Goal: Information Seeking & Learning: Find specific fact

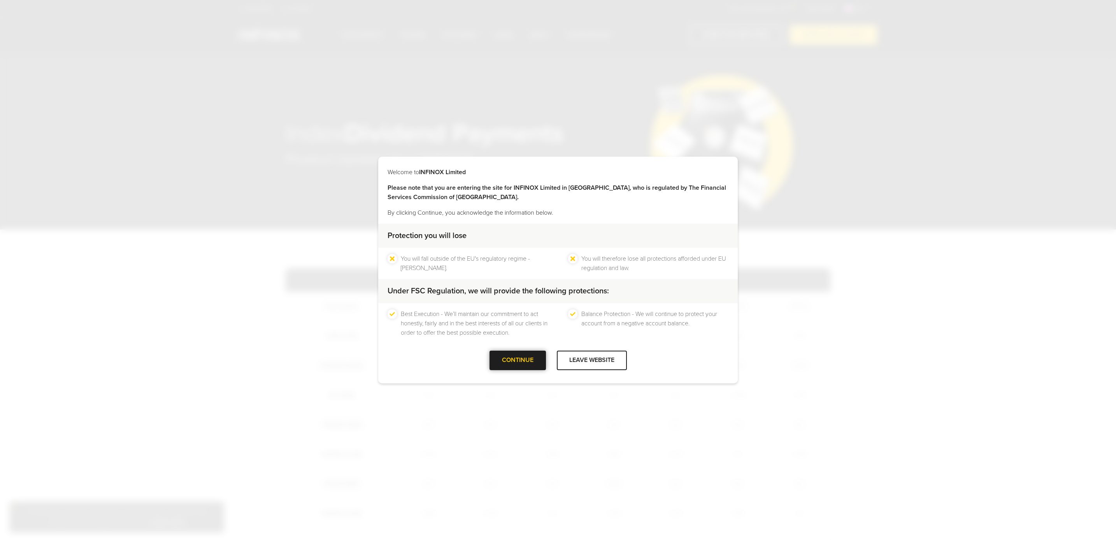
drag, startPoint x: 0, startPoint y: 0, endPoint x: 514, endPoint y: 368, distance: 632.2
click at [518, 360] on div at bounding box center [518, 360] width 0 height 0
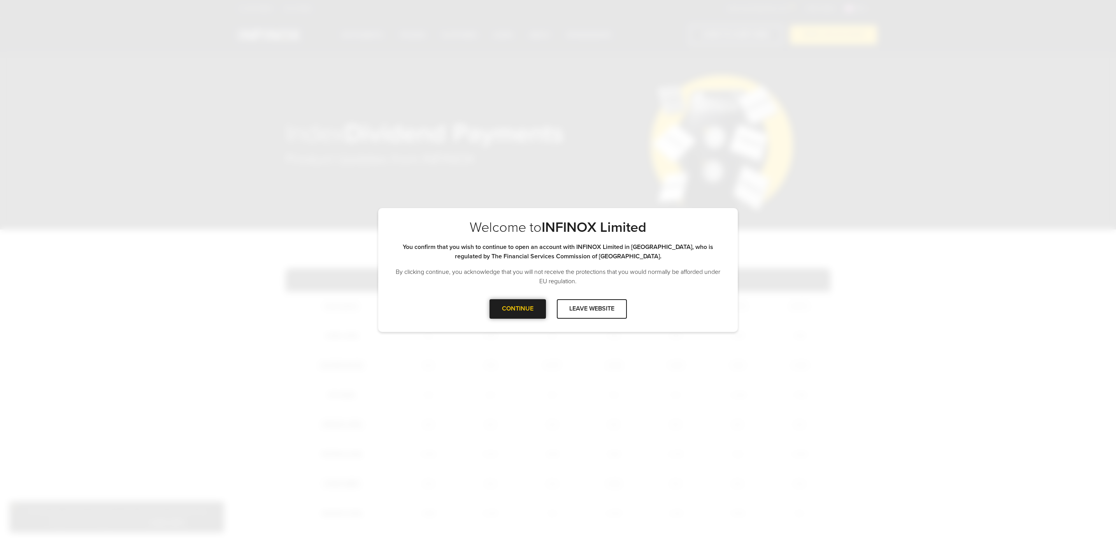
click at [518, 309] on div at bounding box center [518, 309] width 0 height 0
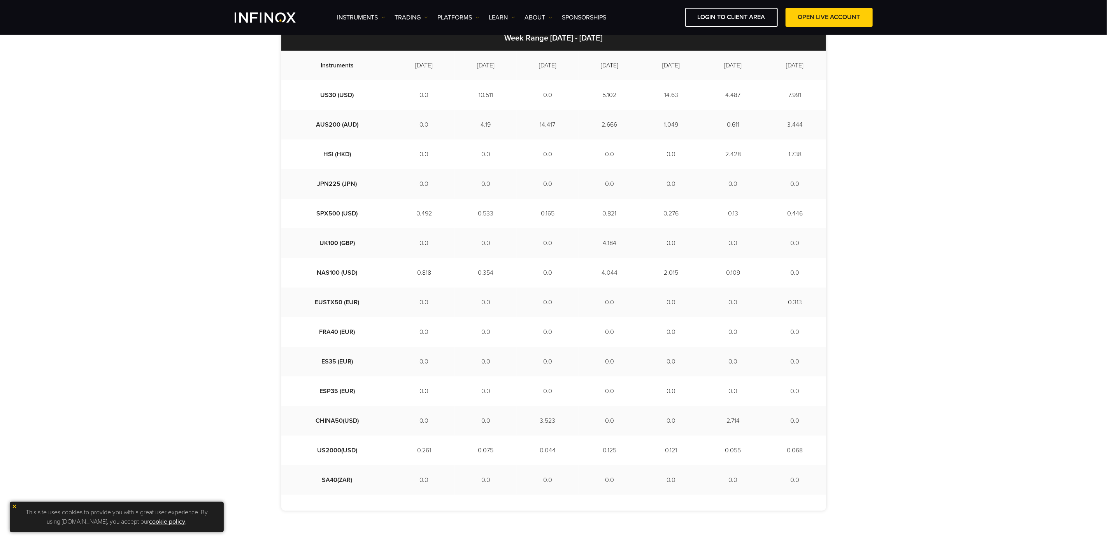
scroll to position [234, 0]
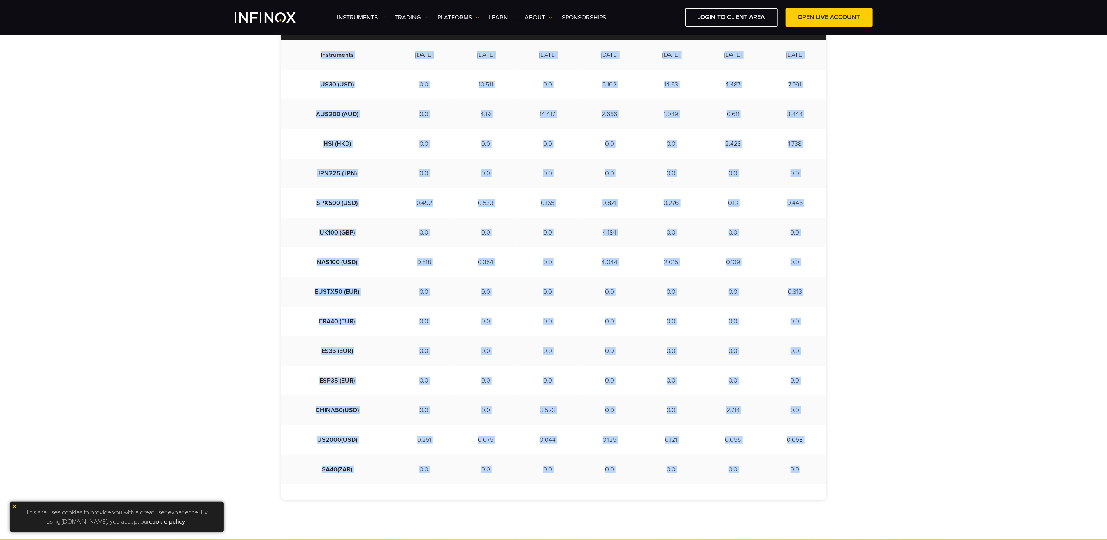
drag, startPoint x: 743, startPoint y: 458, endPoint x: 301, endPoint y: 60, distance: 595.0
click at [301, 60] on tbody "Instruments [DATE] [DATE] [DATE] [DATE] [DATE] [DATE] [DATE] US30 (USD) 0.0 10.…" at bounding box center [553, 262] width 545 height 444
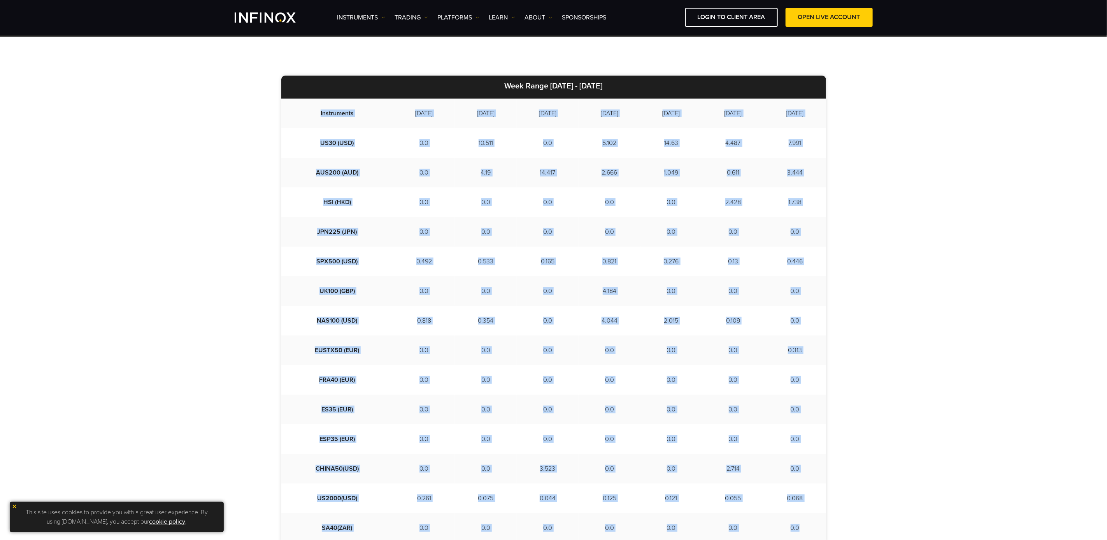
copy tbody "Instruments [DATE] [DATE] [DATE] [DATE] [DATE] [DATE] [DATE] US30 (USD) 0.0 10.…"
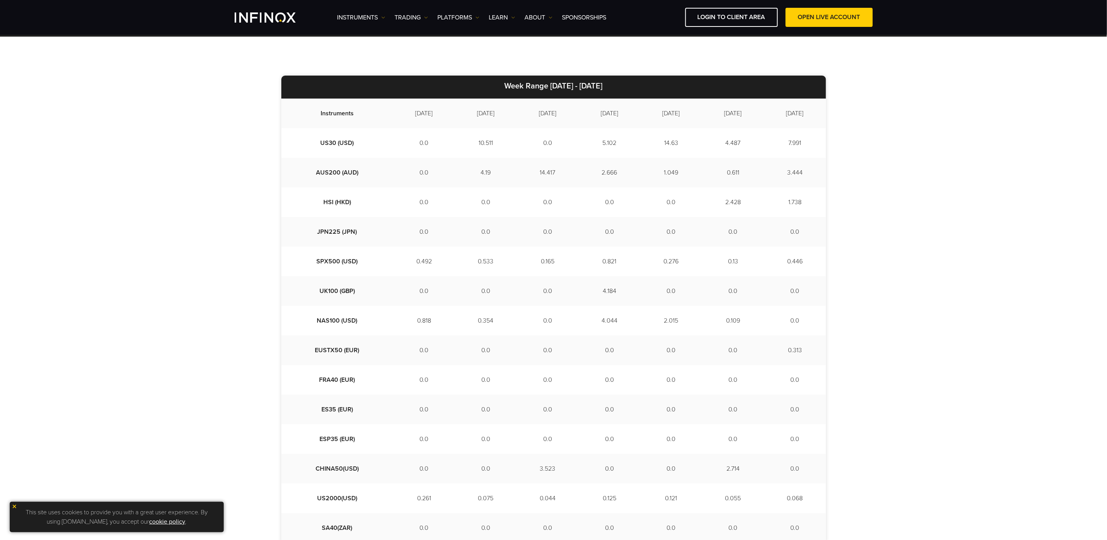
drag, startPoint x: 876, startPoint y: 218, endPoint x: 910, endPoint y: 187, distance: 45.8
click at [876, 218] on div "Week Range [DATE] - [DATE] Instruments [DATE] [DATE] [DATE] [DATE] [DATE] [DATE…" at bounding box center [553, 317] width 1107 height 561
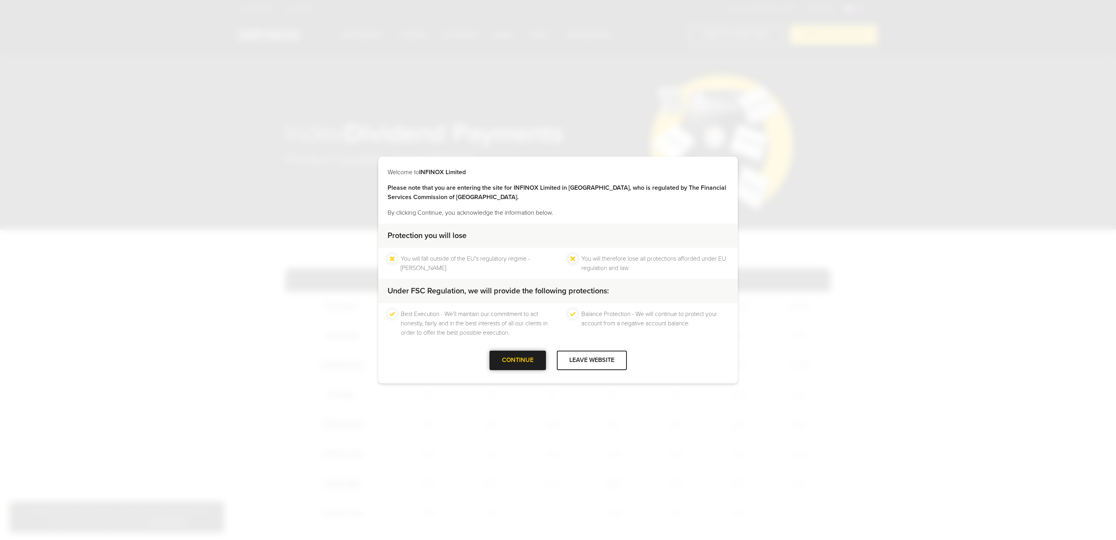
click at [518, 360] on div at bounding box center [518, 360] width 0 height 0
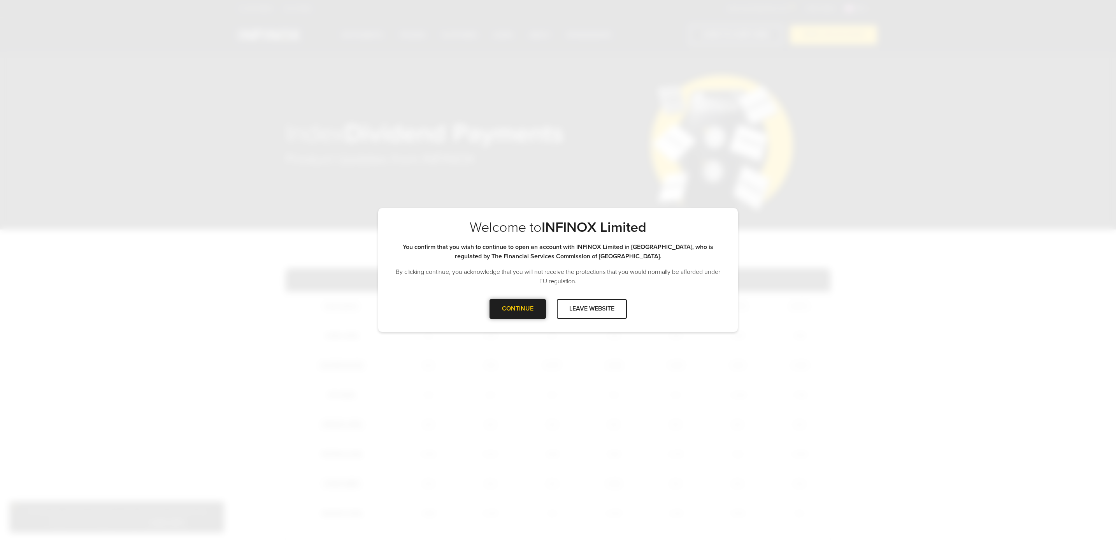
click at [518, 309] on div at bounding box center [518, 309] width 0 height 0
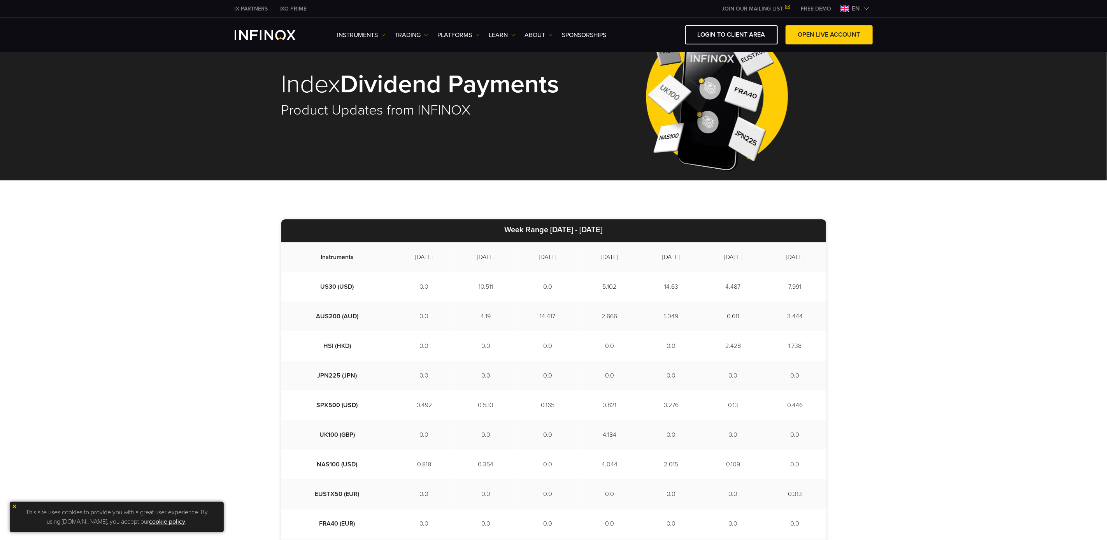
scroll to position [117, 0]
